Goal: Information Seeking & Learning: Learn about a topic

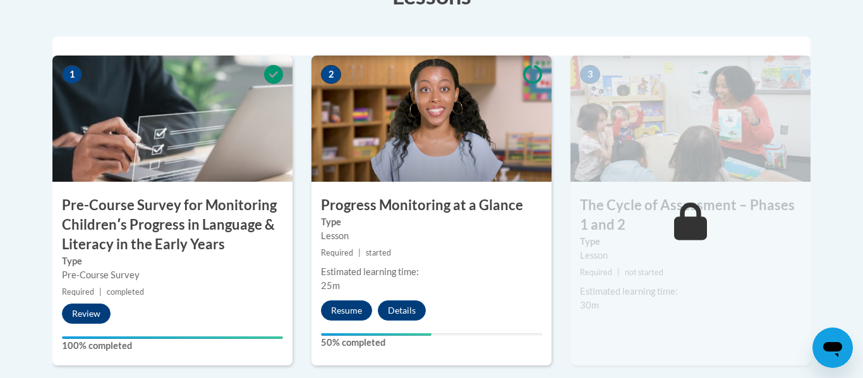
scroll to position [416, 0]
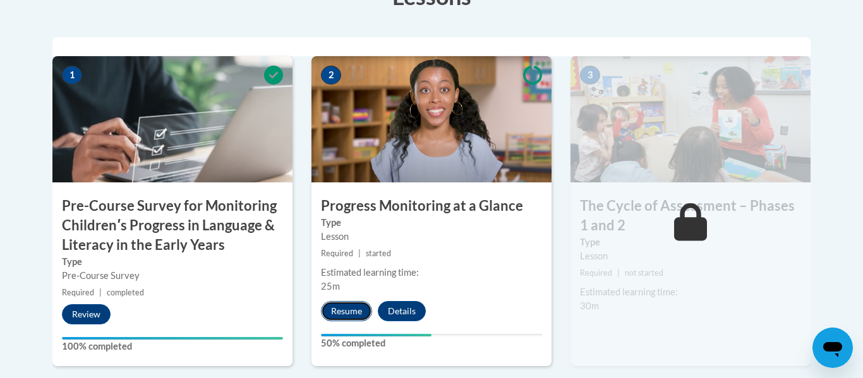
click at [359, 311] on button "Resume" at bounding box center [346, 311] width 51 height 20
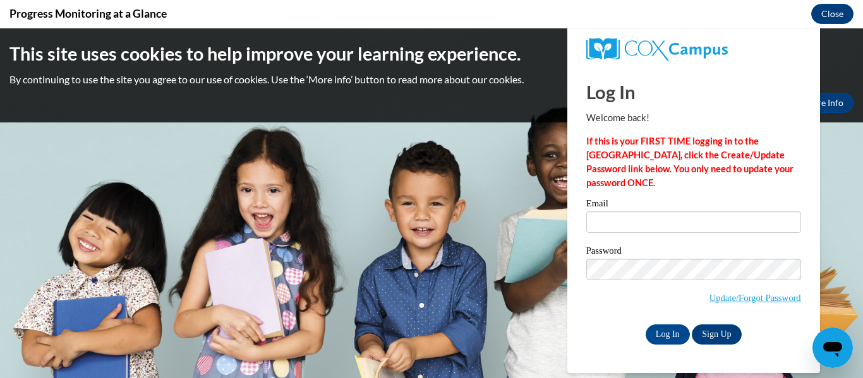
scroll to position [0, 0]
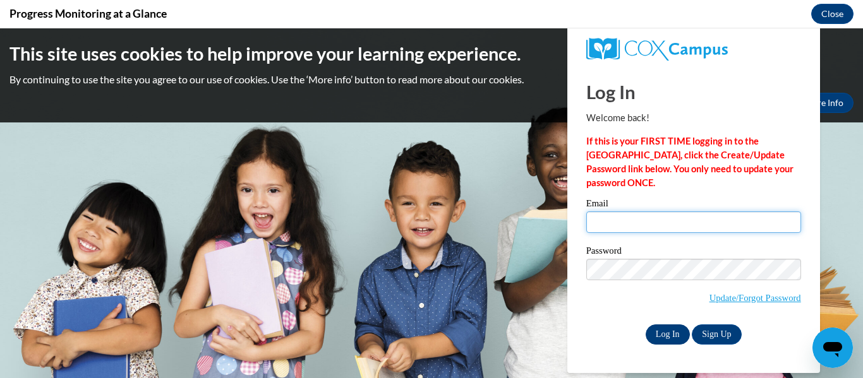
type input "destineedickson6@gmail.com"
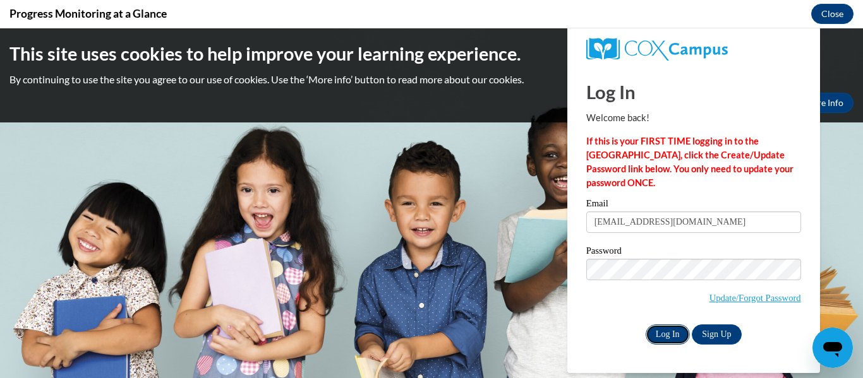
click at [673, 328] on input "Log In" at bounding box center [668, 335] width 44 height 20
click at [668, 333] on input "Log In" at bounding box center [668, 335] width 44 height 20
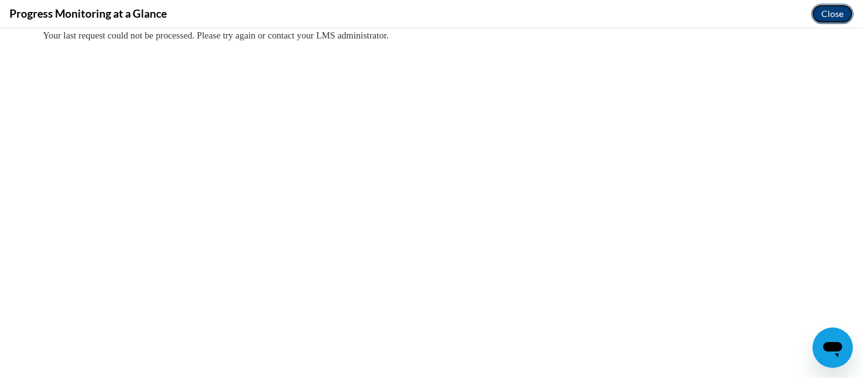
click at [838, 15] on button "Close" at bounding box center [832, 14] width 42 height 20
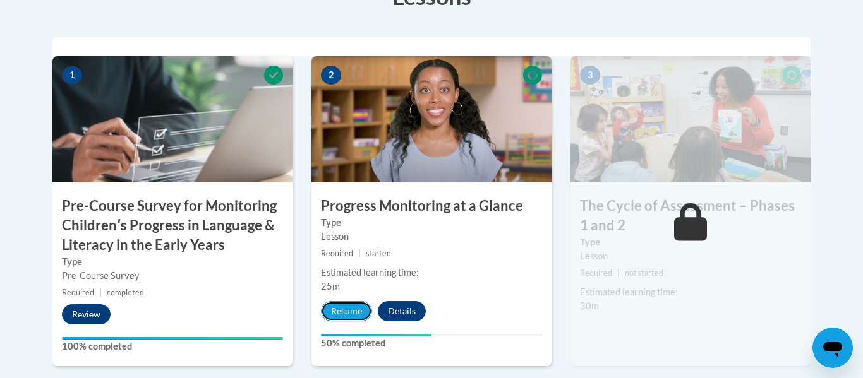
click at [349, 312] on button "Resume" at bounding box center [346, 311] width 51 height 20
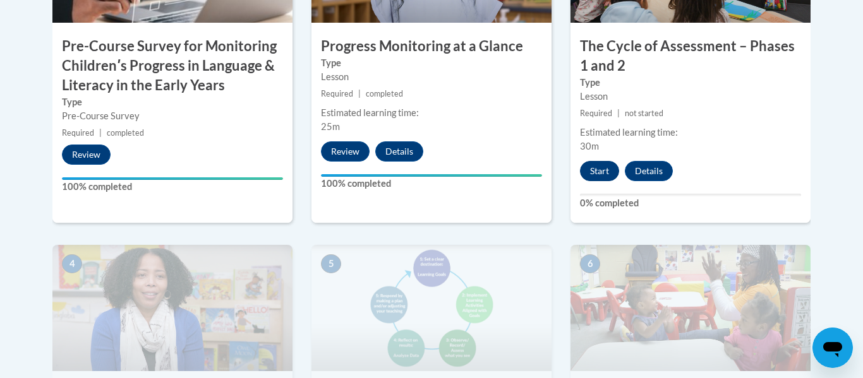
scroll to position [578, 0]
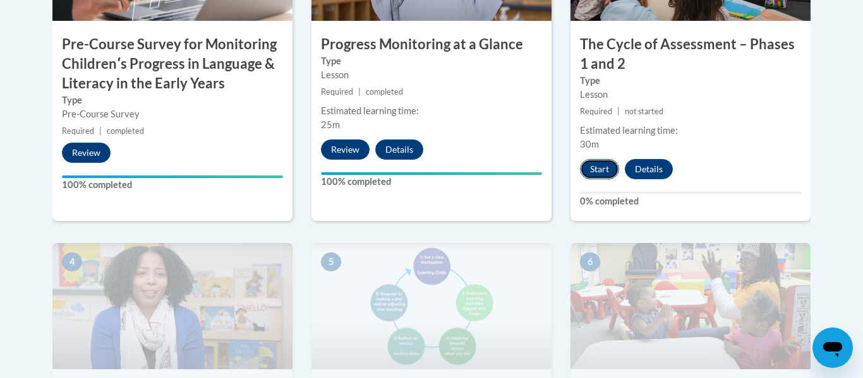
click at [608, 169] on button "Start" at bounding box center [599, 169] width 39 height 20
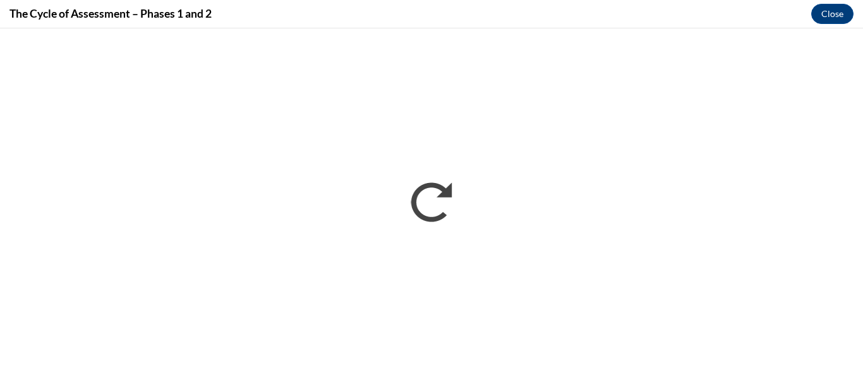
scroll to position [0, 0]
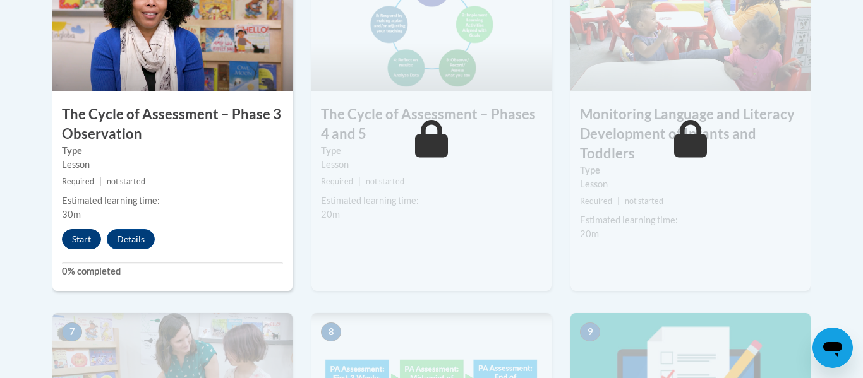
scroll to position [855, 0]
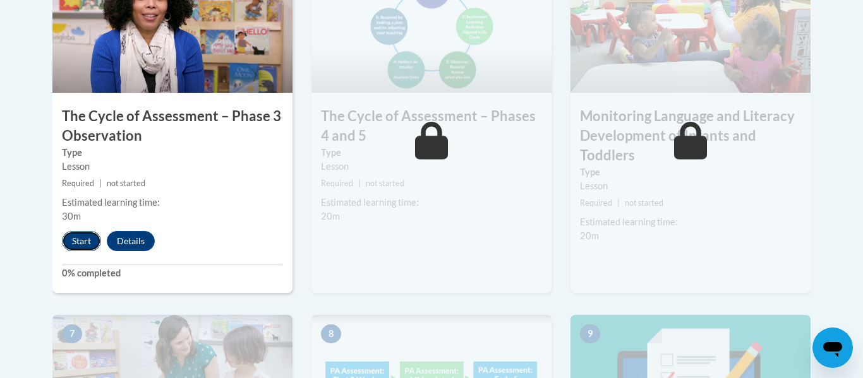
click at [85, 235] on button "Start" at bounding box center [81, 241] width 39 height 20
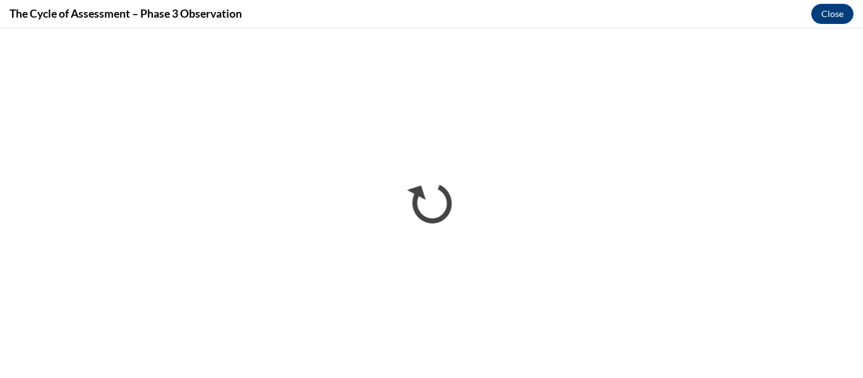
scroll to position [0, 0]
click at [815, 8] on button "Close" at bounding box center [832, 14] width 42 height 20
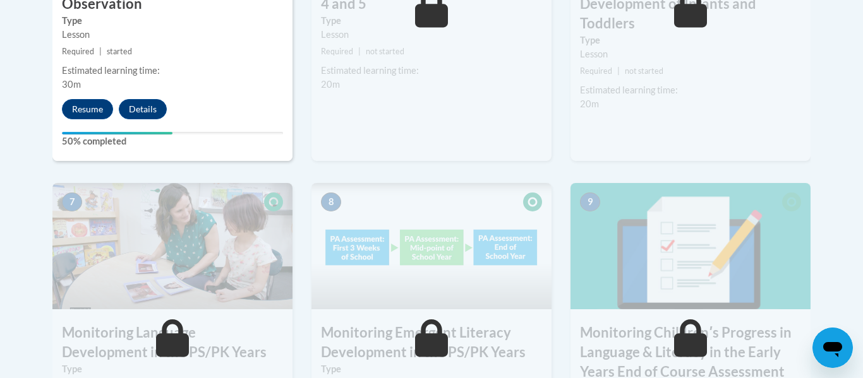
scroll to position [1009, 0]
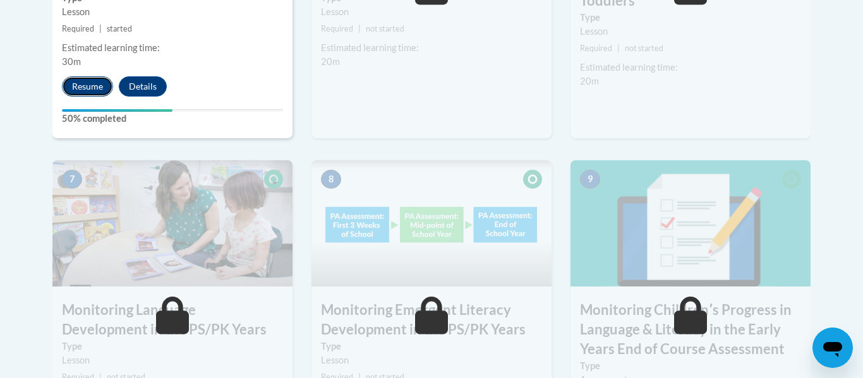
click at [88, 87] on button "Resume" at bounding box center [87, 86] width 51 height 20
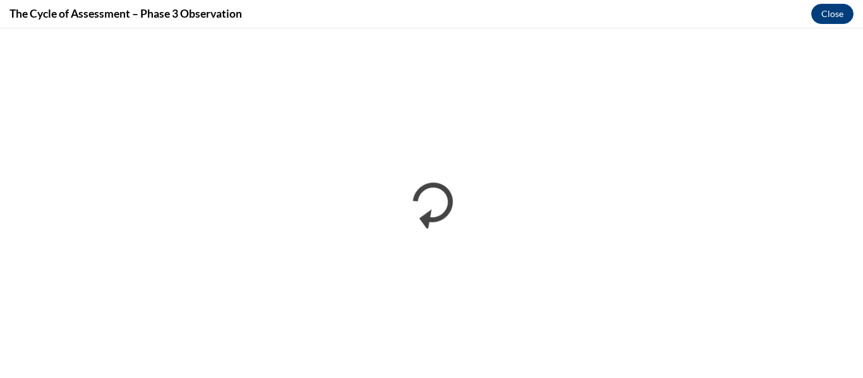
scroll to position [0, 0]
click at [815, 28] on iframe at bounding box center [431, 203] width 863 height 350
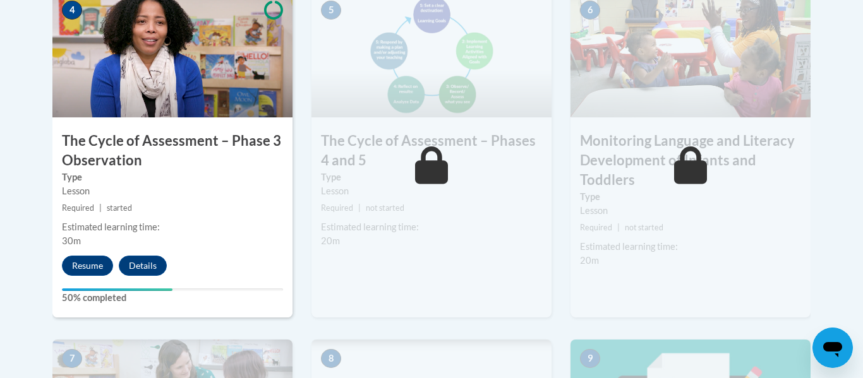
scroll to position [833, 0]
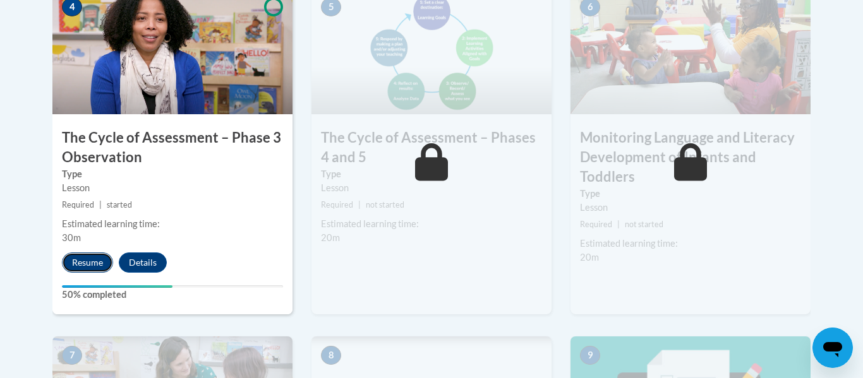
click at [105, 257] on button "Resume" at bounding box center [87, 263] width 51 height 20
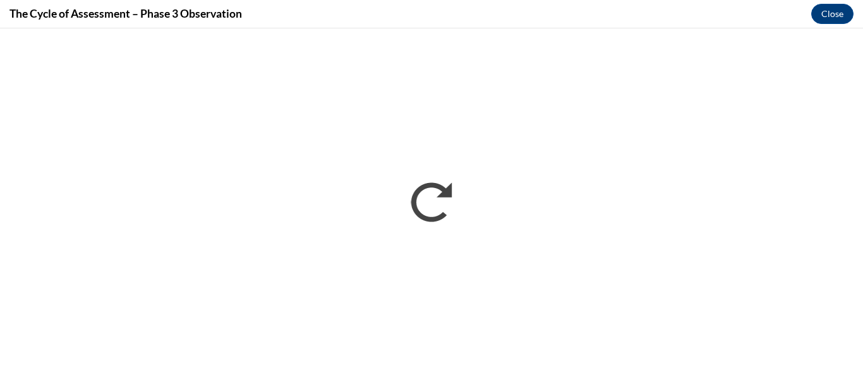
scroll to position [0, 0]
